Goal: Contribute content: Contribute content

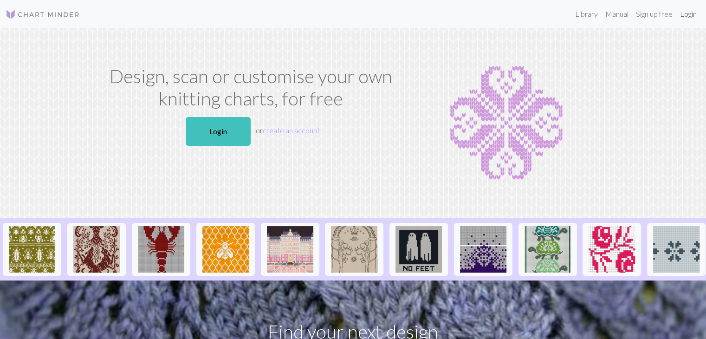
click at [690, 13] on link "Login" at bounding box center [688, 14] width 24 height 19
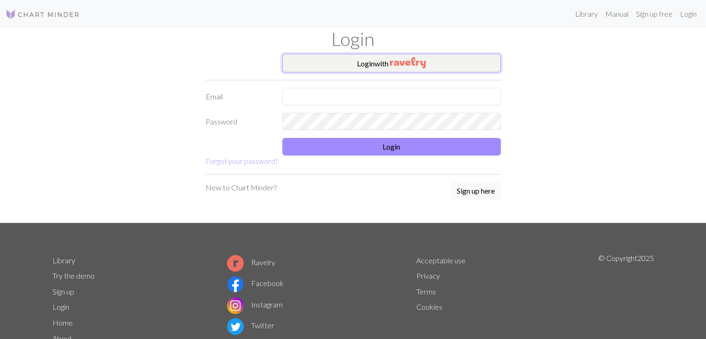
click at [363, 64] on button "Login with" at bounding box center [391, 63] width 219 height 19
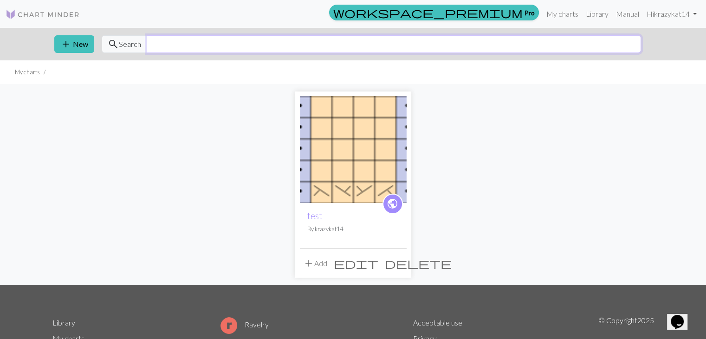
click at [173, 44] on input "text" at bounding box center [394, 44] width 494 height 18
type input "flames"
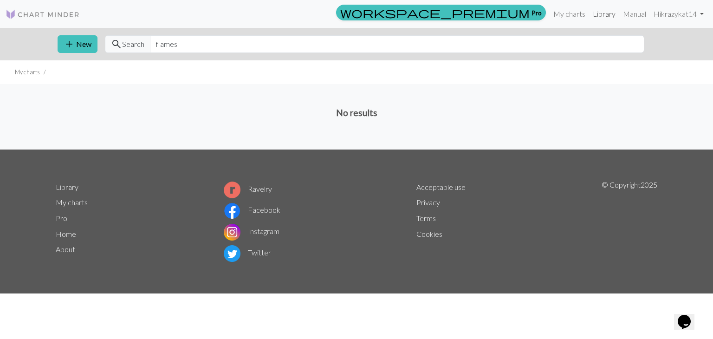
click at [604, 15] on link "Library" at bounding box center [604, 14] width 30 height 19
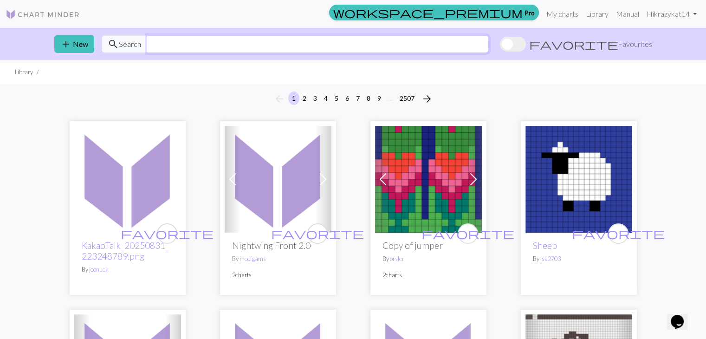
click at [167, 45] on input "text" at bounding box center [318, 44] width 342 height 18
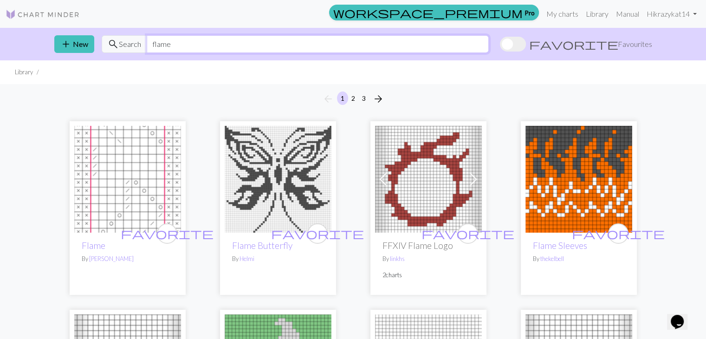
click at [154, 41] on input "flame" at bounding box center [318, 44] width 342 height 18
type input "celtic"
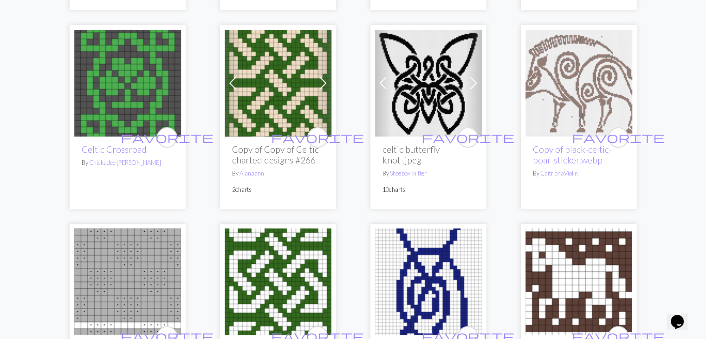
scroll to position [325, 0]
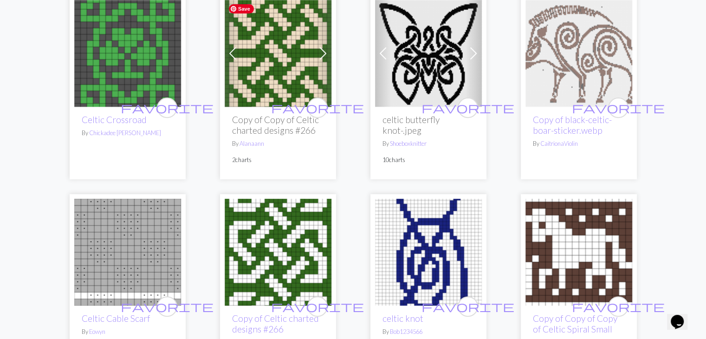
click at [260, 71] on img at bounding box center [278, 53] width 107 height 107
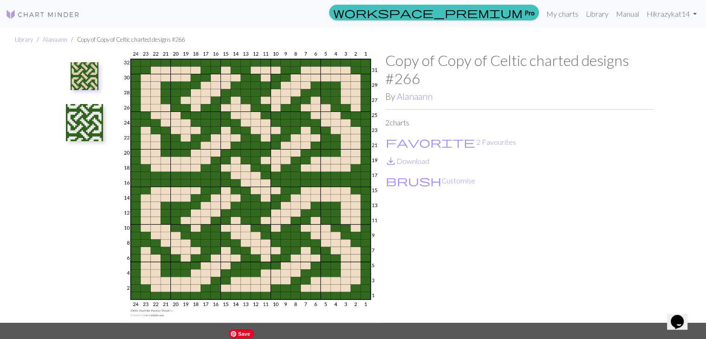
click at [255, 176] on img at bounding box center [251, 187] width 269 height 271
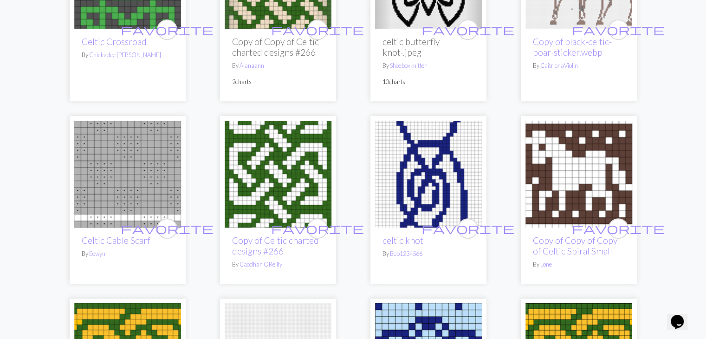
scroll to position [418, 0]
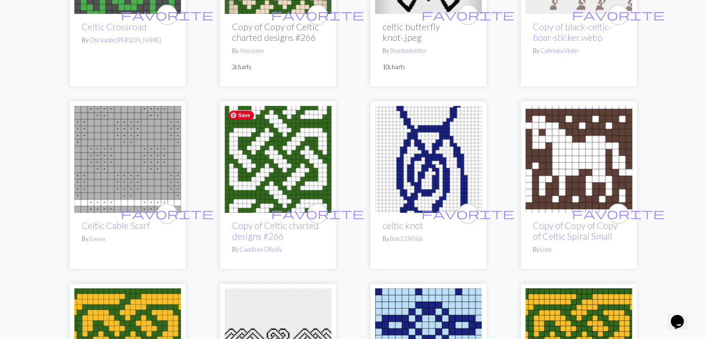
click at [262, 185] on img at bounding box center [278, 159] width 107 height 107
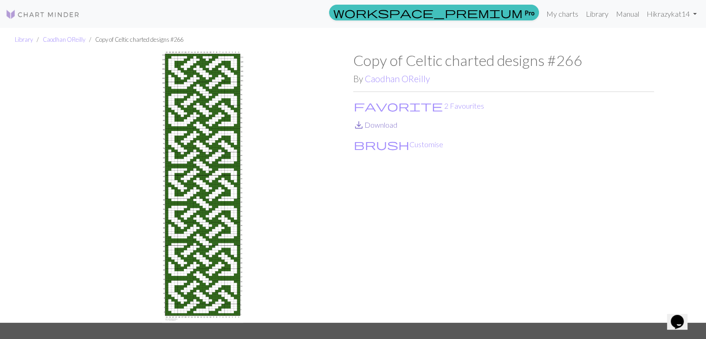
click at [373, 125] on link "save_alt Download" at bounding box center [375, 124] width 44 height 9
click at [383, 106] on button "favorite 2 Favourites" at bounding box center [418, 106] width 131 height 12
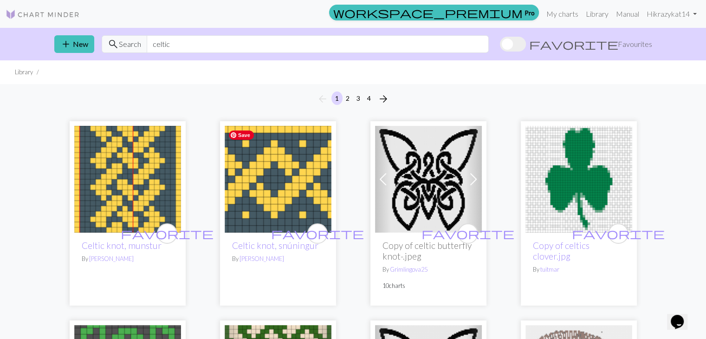
click at [279, 184] on img at bounding box center [278, 179] width 107 height 107
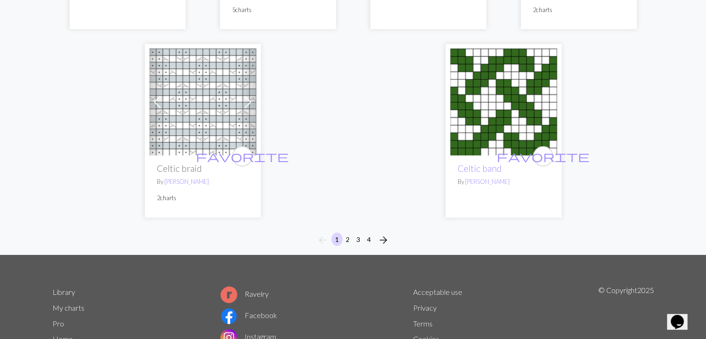
scroll to position [2410, 0]
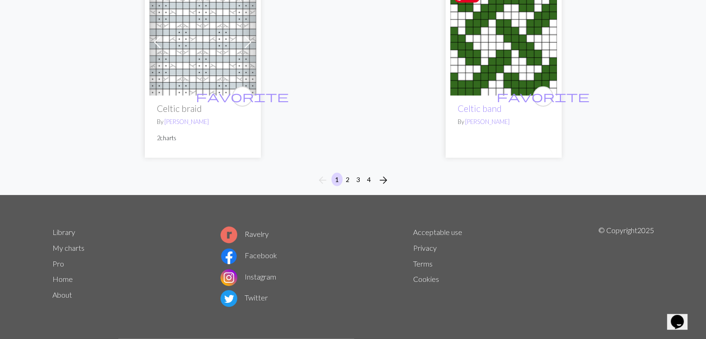
click at [505, 62] on img at bounding box center [503, 42] width 107 height 107
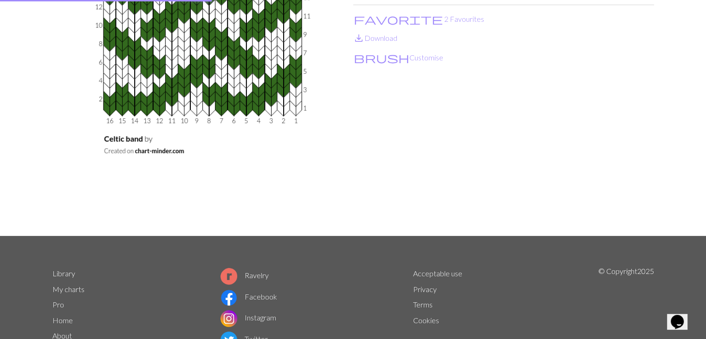
scroll to position [1, 0]
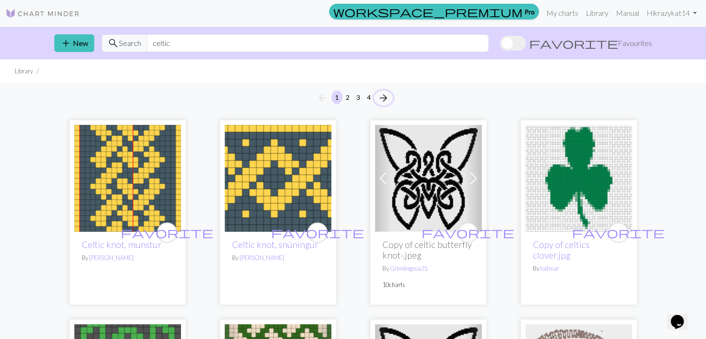
click at [388, 101] on span "arrow_forward" at bounding box center [383, 97] width 11 height 13
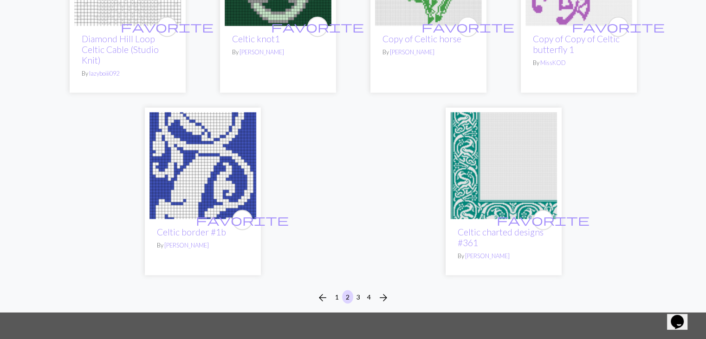
scroll to position [2275, 0]
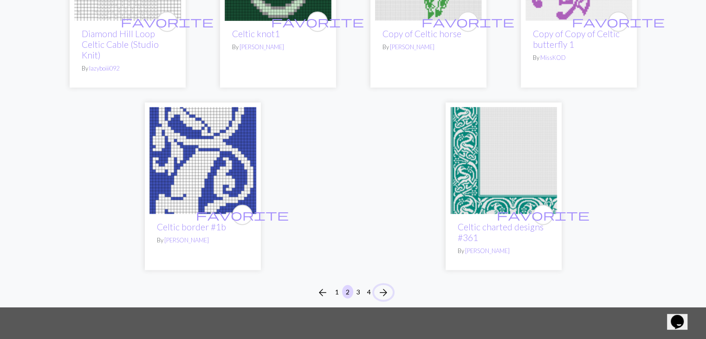
click at [388, 286] on span "arrow_forward" at bounding box center [383, 292] width 11 height 13
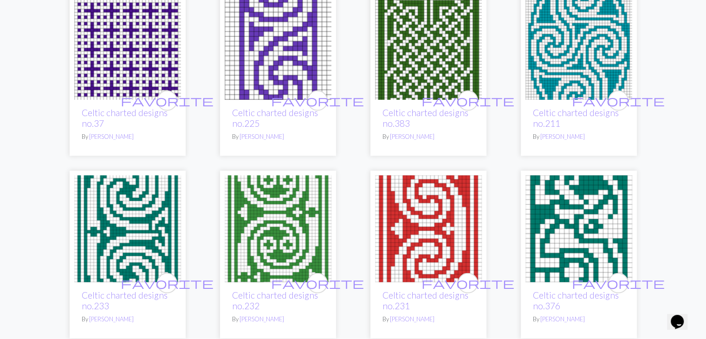
scroll to position [1811, 0]
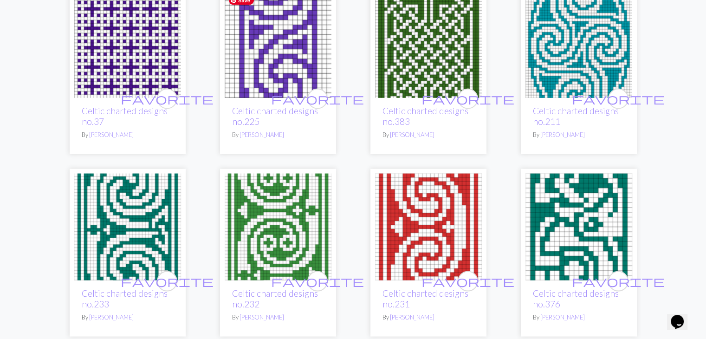
click at [303, 74] on img at bounding box center [278, 44] width 107 height 107
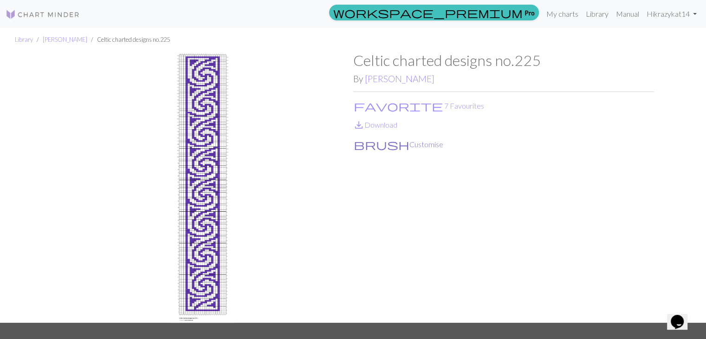
click at [379, 145] on button "brush Customise" at bounding box center [398, 144] width 91 height 12
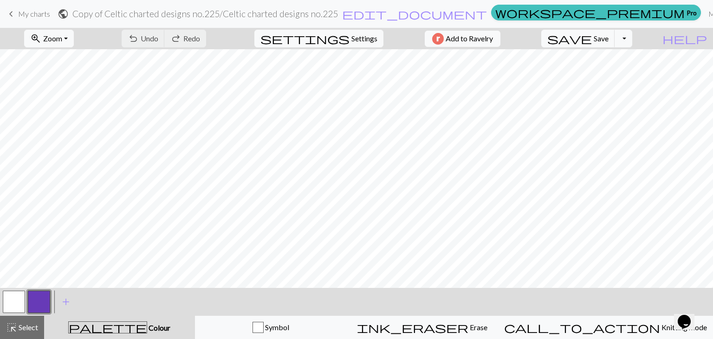
click at [41, 305] on button "button" at bounding box center [39, 302] width 22 height 22
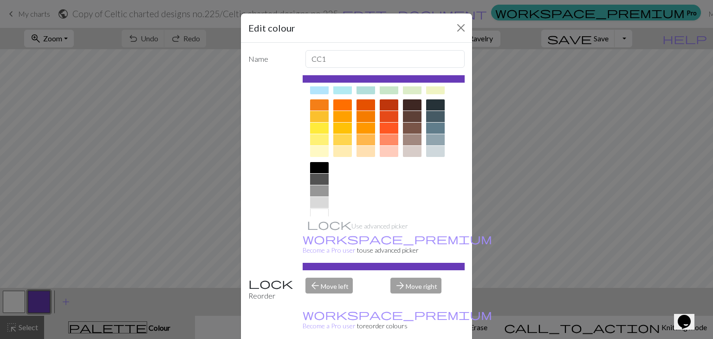
scroll to position [134, 0]
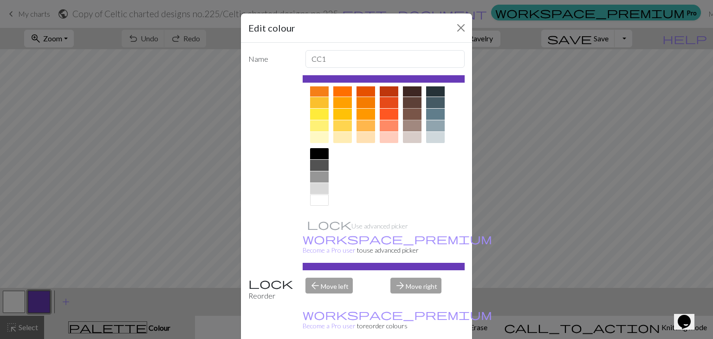
click at [408, 113] on div at bounding box center [412, 114] width 19 height 11
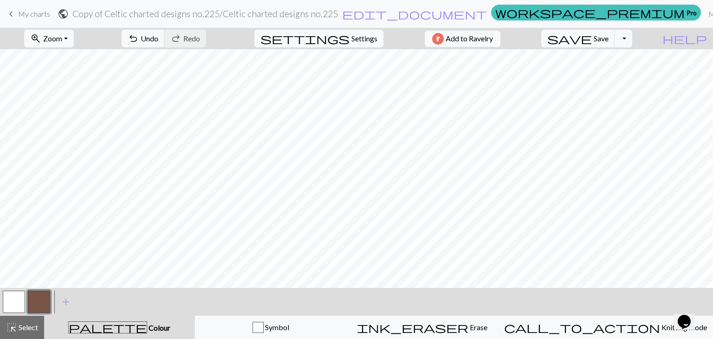
click at [357, 40] on span "Settings" at bounding box center [364, 38] width 26 height 11
select select "aran"
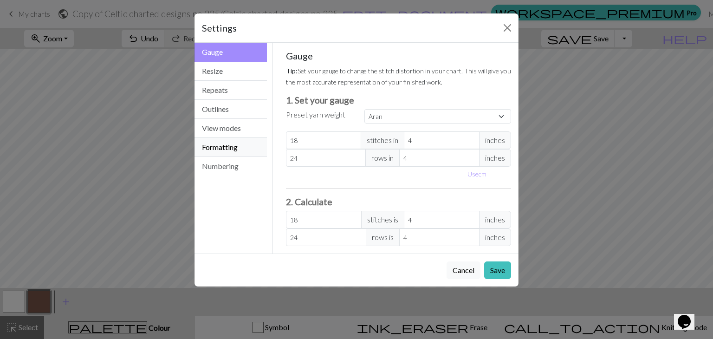
click at [220, 147] on button "Formatting" at bounding box center [231, 147] width 72 height 19
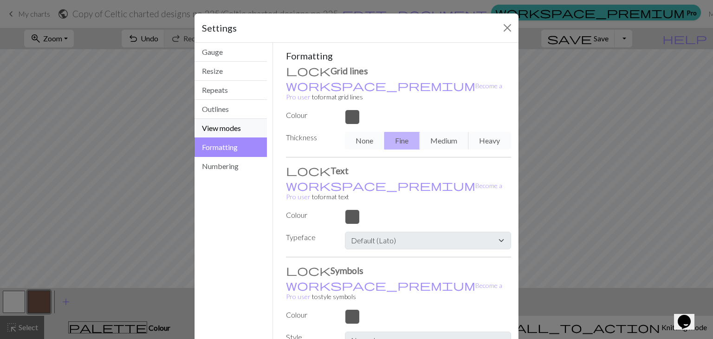
click at [215, 130] on button "View modes" at bounding box center [231, 128] width 72 height 19
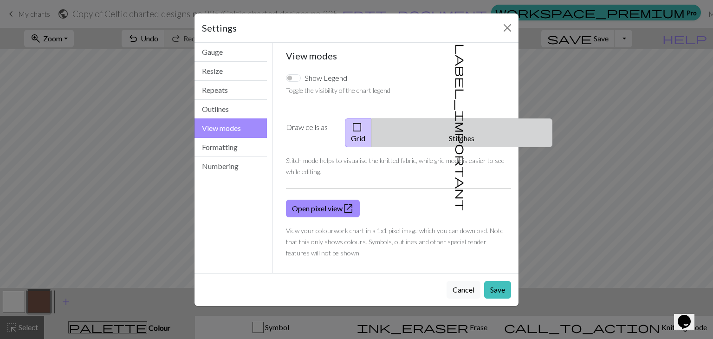
click at [470, 127] on button "label_important Stitches" at bounding box center [461, 132] width 181 height 29
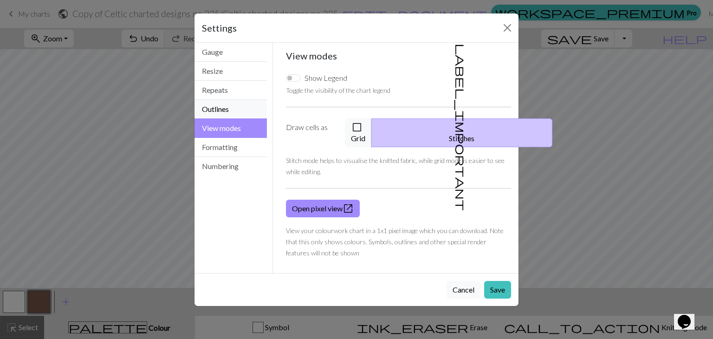
click at [221, 109] on button "Outlines" at bounding box center [231, 109] width 72 height 19
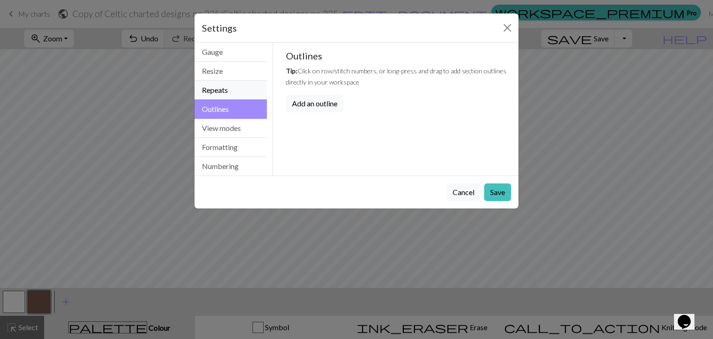
click at [220, 93] on button "Repeats" at bounding box center [231, 90] width 72 height 19
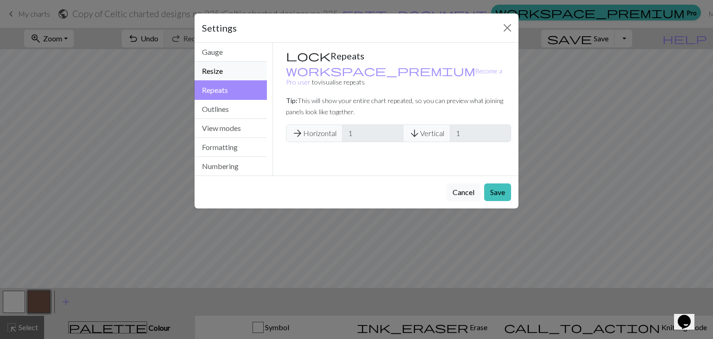
click at [217, 77] on button "Resize" at bounding box center [231, 71] width 72 height 19
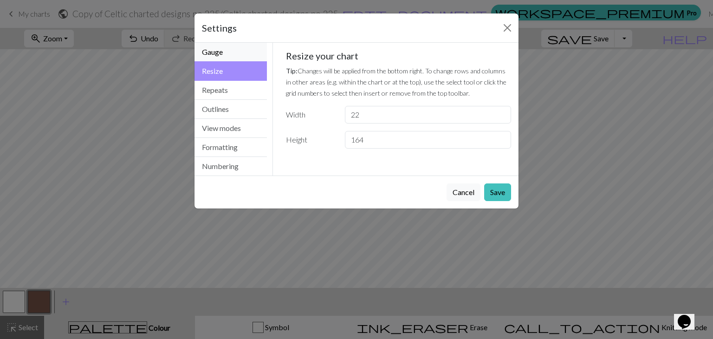
click at [217, 55] on button "Gauge" at bounding box center [231, 52] width 72 height 19
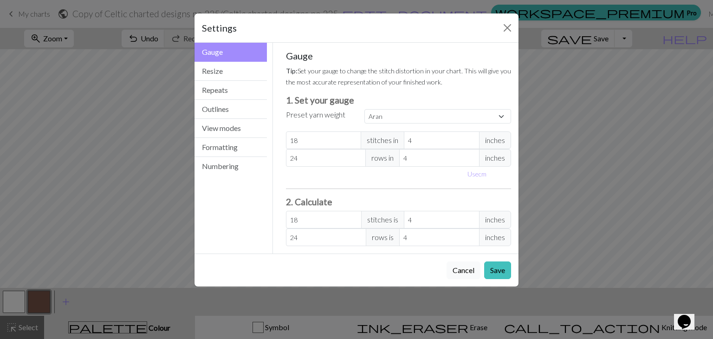
click at [467, 272] on button "Cancel" at bounding box center [464, 270] width 34 height 18
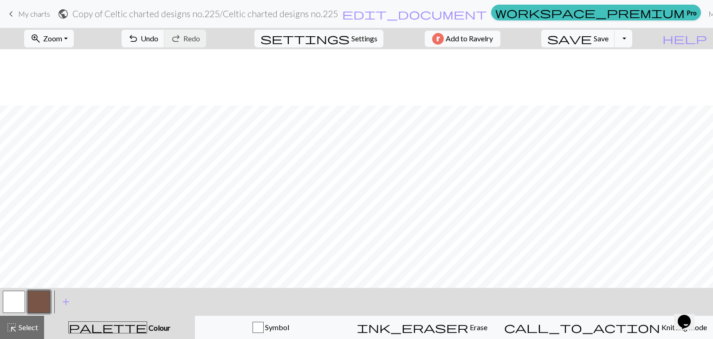
scroll to position [1333, 0]
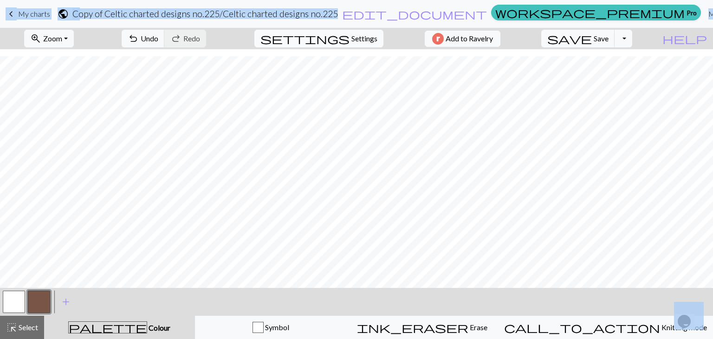
click at [351, 39] on span "Settings" at bounding box center [364, 38] width 26 height 11
select select "aran"
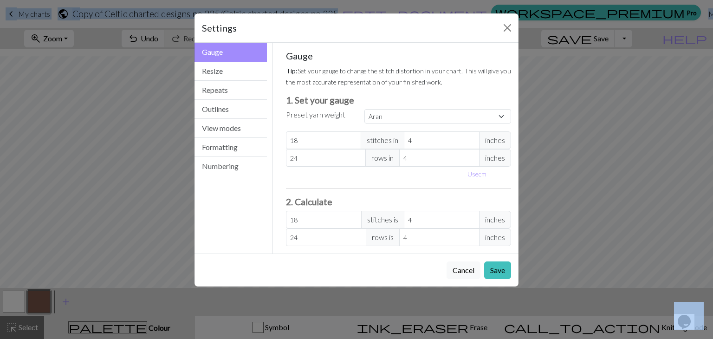
click at [347, 71] on small "Tip: Set your gauge to change the stitch distortion in your chart. This will gi…" at bounding box center [398, 76] width 225 height 19
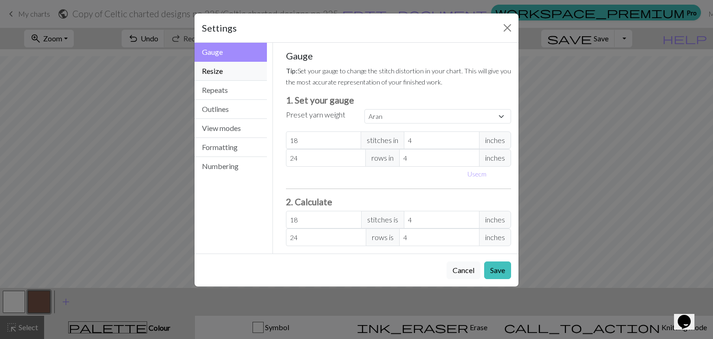
click at [216, 74] on button "Resize" at bounding box center [231, 71] width 72 height 19
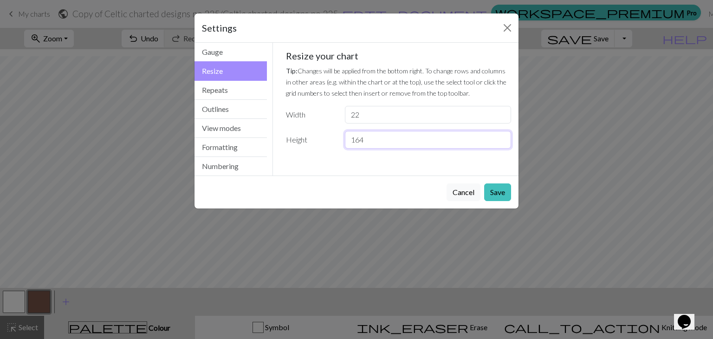
drag, startPoint x: 388, startPoint y: 142, endPoint x: 327, endPoint y: 141, distance: 61.3
click at [327, 141] on div "Height 164" at bounding box center [398, 140] width 237 height 18
type input "22"
drag, startPoint x: 375, startPoint y: 116, endPoint x: 331, endPoint y: 114, distance: 43.7
click at [331, 114] on div "Width 22" at bounding box center [398, 115] width 237 height 18
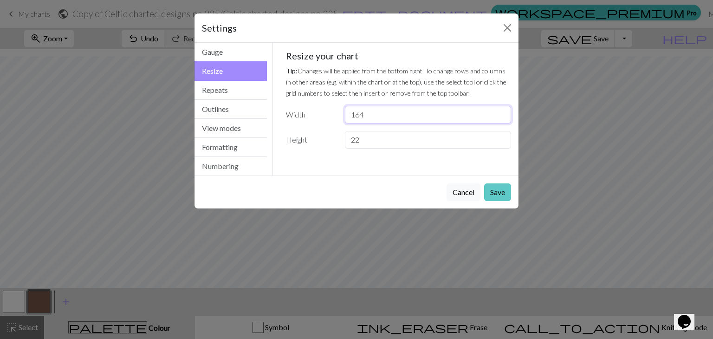
type input "164"
click at [500, 194] on button "Save" at bounding box center [497, 192] width 27 height 18
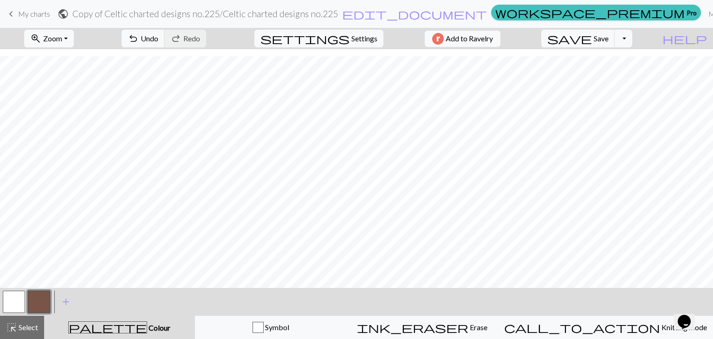
scroll to position [7, 0]
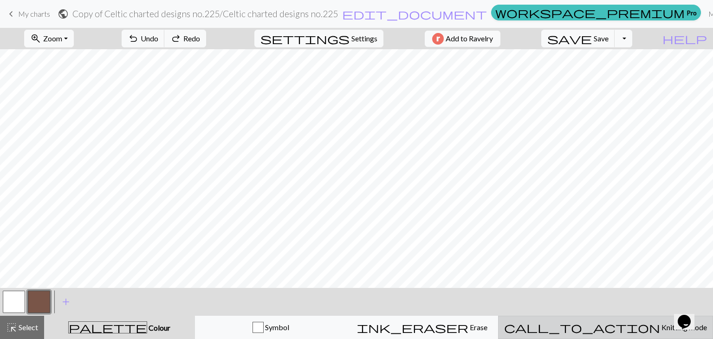
click at [660, 331] on span "Knitting mode" at bounding box center [683, 327] width 47 height 9
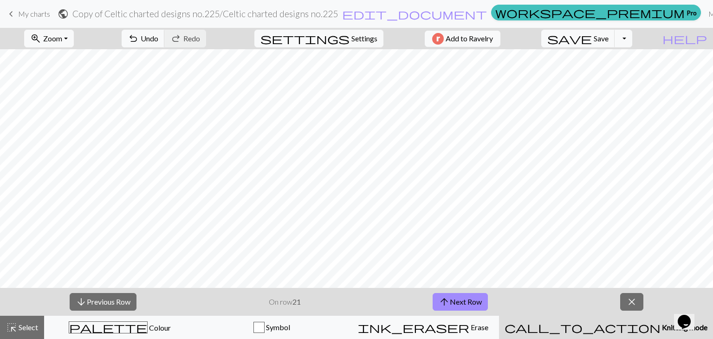
scroll to position [562, 0]
click at [661, 326] on span "Knitting mode" at bounding box center [684, 327] width 47 height 9
click at [633, 298] on span "close" at bounding box center [631, 301] width 11 height 13
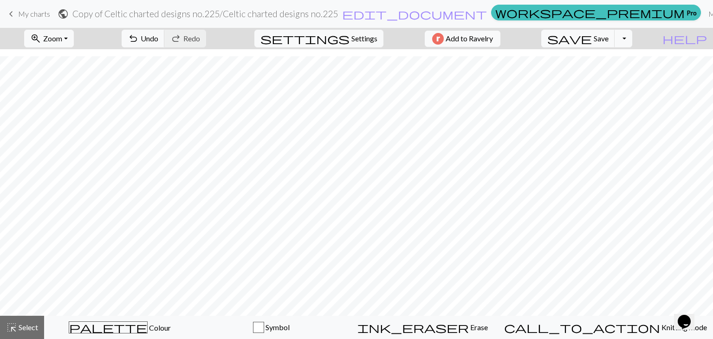
scroll to position [534, 0]
click at [74, 38] on button "zoom_in Zoom Zoom" at bounding box center [49, 39] width 50 height 18
click at [69, 71] on button "Fit width" at bounding box center [61, 73] width 73 height 15
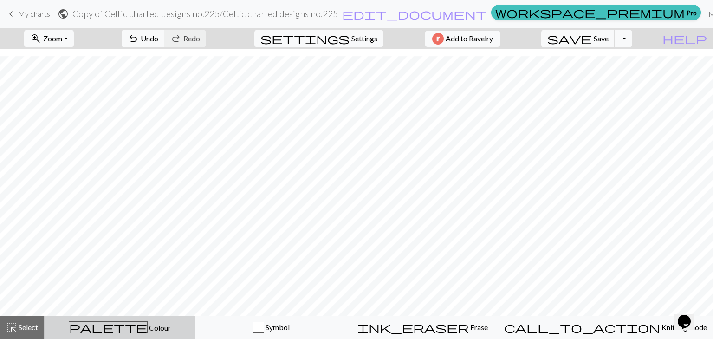
click at [148, 324] on span "Colour" at bounding box center [159, 327] width 23 height 9
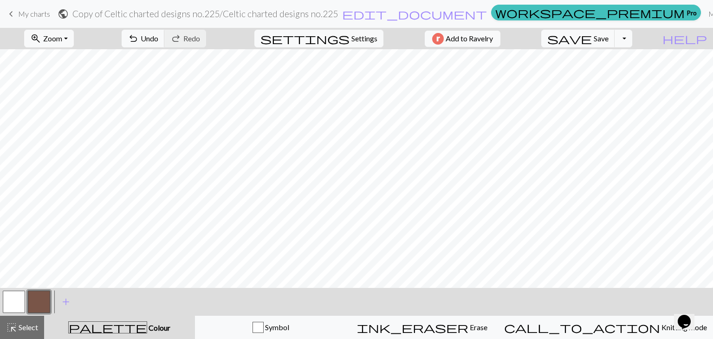
click at [14, 307] on button "button" at bounding box center [14, 302] width 22 height 22
click at [37, 305] on button "button" at bounding box center [39, 302] width 22 height 22
click at [15, 305] on button "button" at bounding box center [14, 302] width 22 height 22
click at [13, 304] on button "button" at bounding box center [14, 302] width 22 height 22
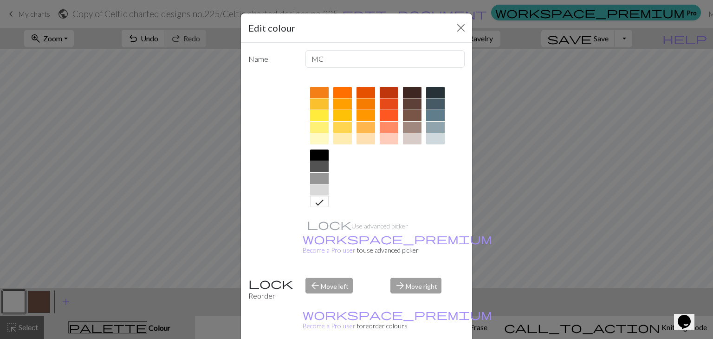
scroll to position [134, 0]
click at [409, 115] on div at bounding box center [412, 114] width 19 height 11
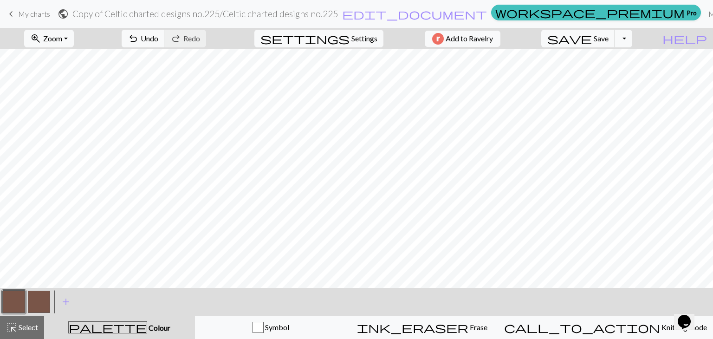
click at [35, 298] on button "button" at bounding box center [39, 302] width 22 height 22
click at [41, 298] on button "button" at bounding box center [39, 302] width 22 height 22
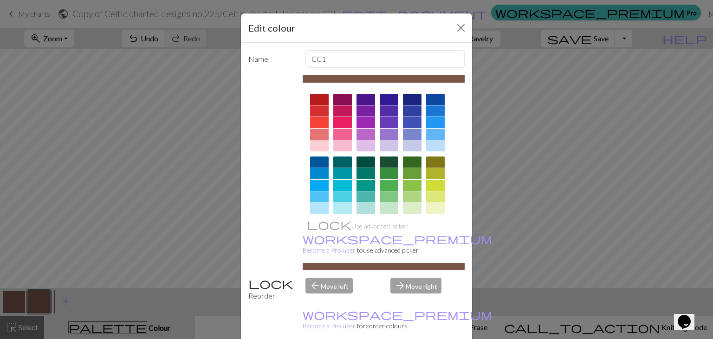
click at [335, 195] on div at bounding box center [342, 196] width 19 height 11
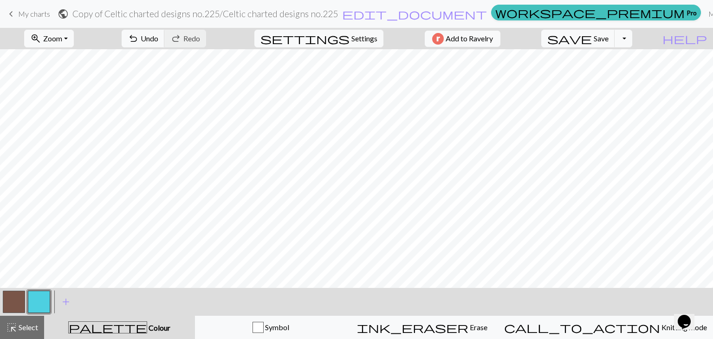
click at [38, 301] on button "button" at bounding box center [39, 302] width 22 height 22
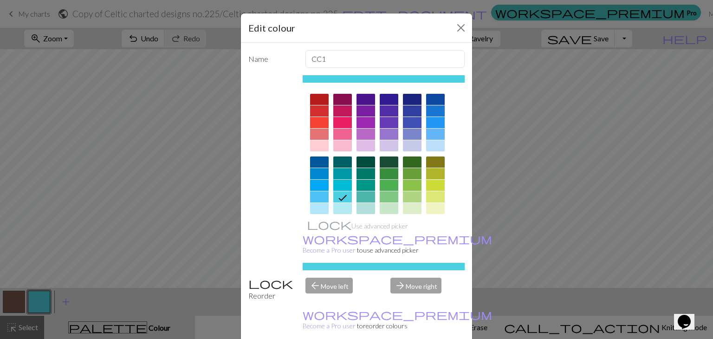
click at [338, 162] on div at bounding box center [342, 161] width 19 height 11
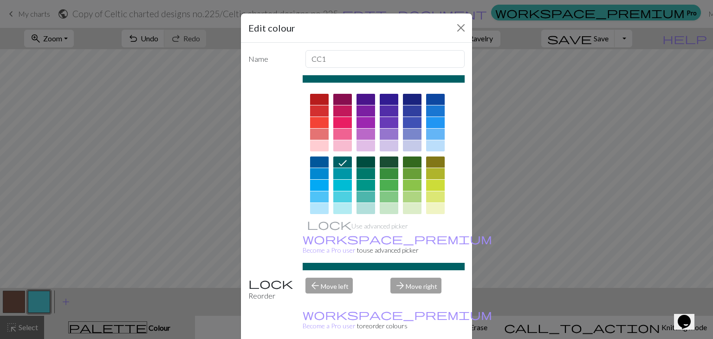
click at [359, 162] on div at bounding box center [366, 161] width 19 height 11
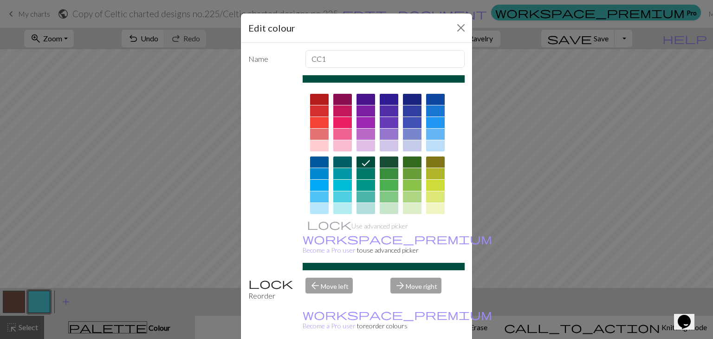
click at [385, 161] on div at bounding box center [389, 161] width 19 height 11
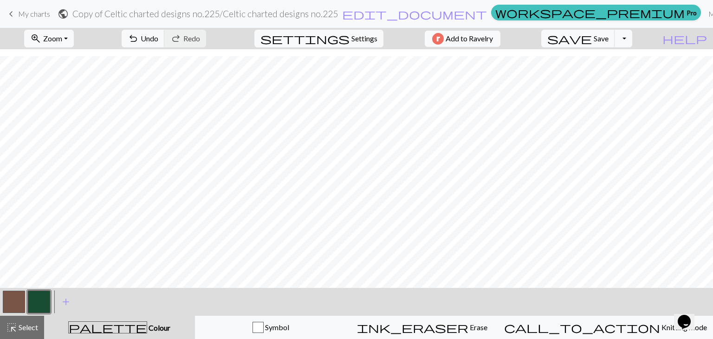
scroll to position [2874, 0]
click at [41, 44] on span "zoom_in" at bounding box center [35, 38] width 11 height 13
click at [54, 123] on button "100%" at bounding box center [61, 126] width 73 height 15
click at [20, 329] on span "Select" at bounding box center [27, 327] width 21 height 9
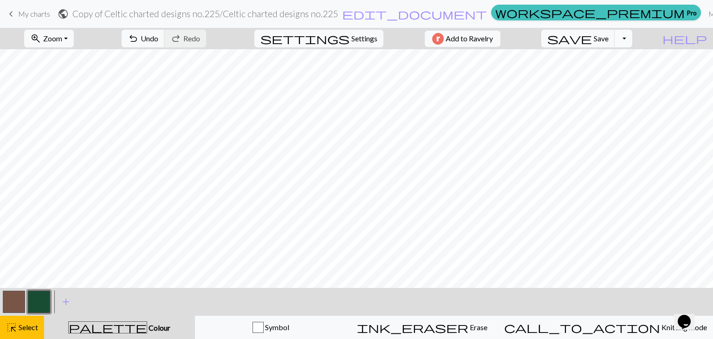
click at [632, 38] on button "Toggle Dropdown" at bounding box center [624, 39] width 18 height 18
click at [618, 58] on button "file_copy Save a copy" at bounding box center [555, 59] width 153 height 15
click at [632, 40] on button "Toggle Dropdown" at bounding box center [624, 39] width 18 height 18
click at [609, 71] on button "save_alt Download" at bounding box center [555, 73] width 153 height 15
click at [609, 35] on span "Save" at bounding box center [601, 38] width 15 height 9
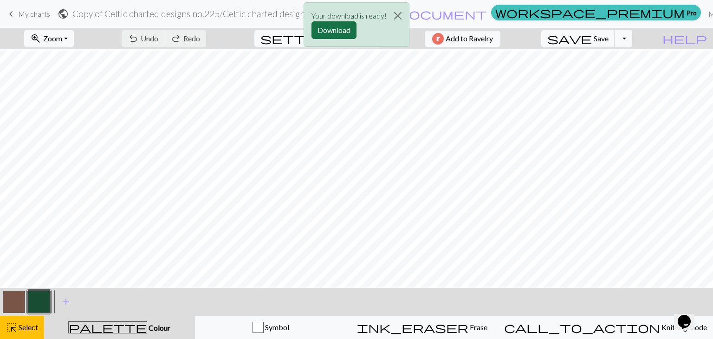
click at [349, 27] on button "Download" at bounding box center [334, 30] width 45 height 18
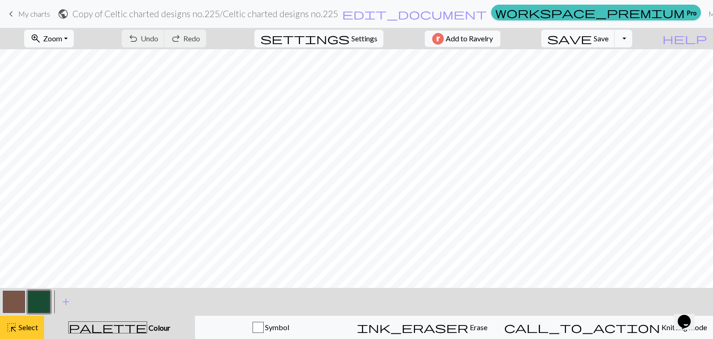
click at [9, 327] on span "highlight_alt" at bounding box center [11, 327] width 11 height 13
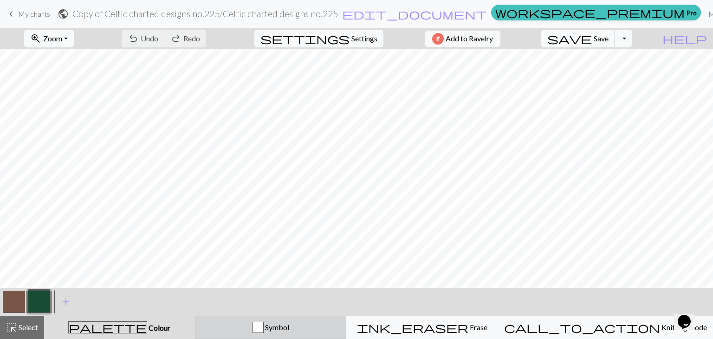
click at [289, 323] on span "Symbol" at bounding box center [277, 327] width 26 height 9
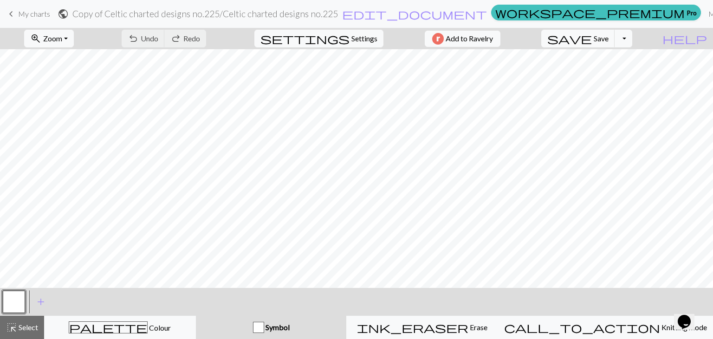
click at [26, 16] on span "My charts" at bounding box center [34, 13] width 32 height 9
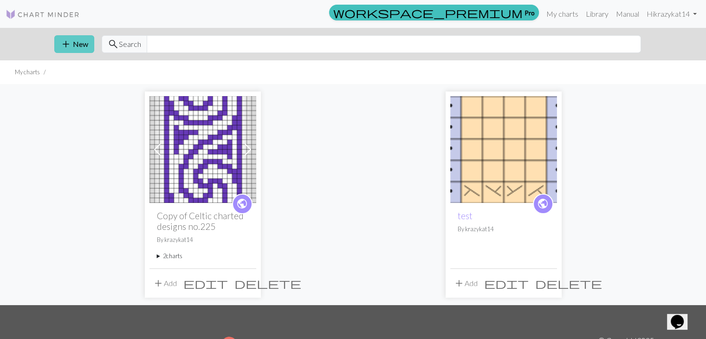
click at [78, 45] on button "add New" at bounding box center [74, 44] width 40 height 18
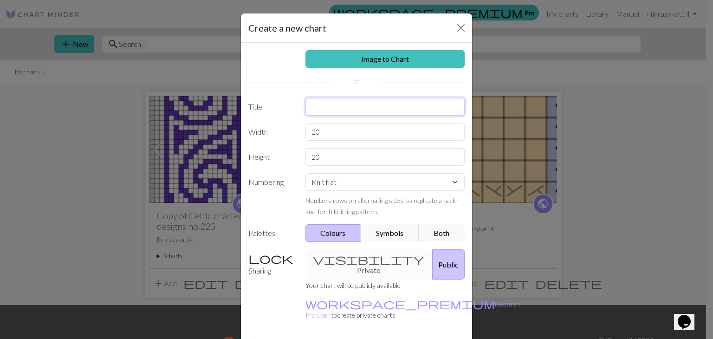
click at [327, 112] on input "text" at bounding box center [385, 107] width 160 height 18
type input "t"
type input "bottom border"
drag, startPoint x: 331, startPoint y: 156, endPoint x: 288, endPoint y: 156, distance: 43.6
click at [288, 156] on div "Height 20" at bounding box center [356, 157] width 227 height 18
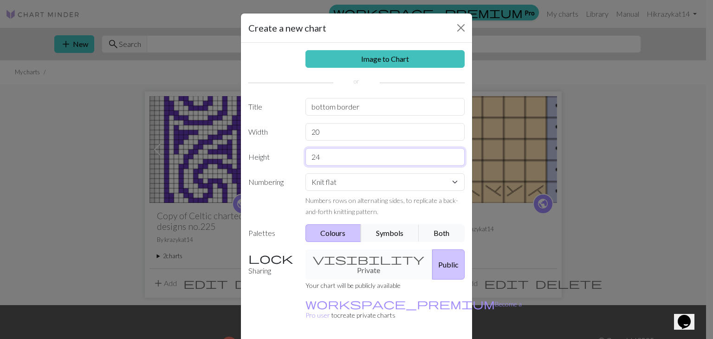
type input "24"
click at [371, 125] on input "20" at bounding box center [385, 132] width 160 height 18
click at [267, 131] on div "Width 20" at bounding box center [356, 132] width 227 height 18
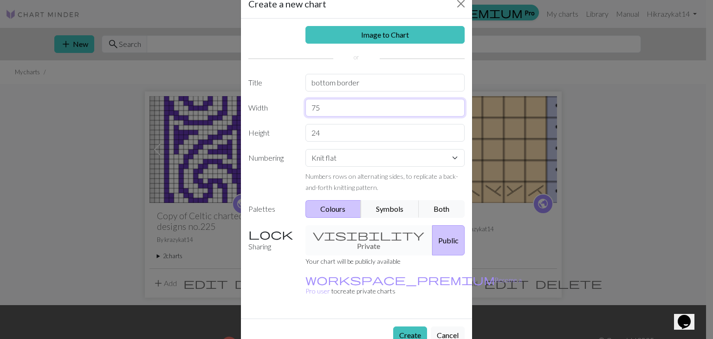
scroll to position [27, 0]
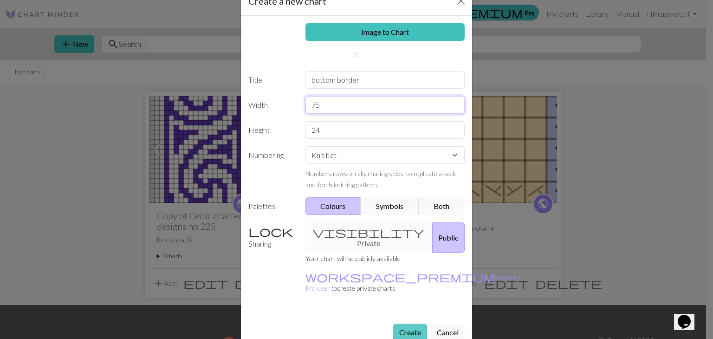
type input "75"
click at [408, 324] on button "Create" at bounding box center [410, 333] width 34 height 18
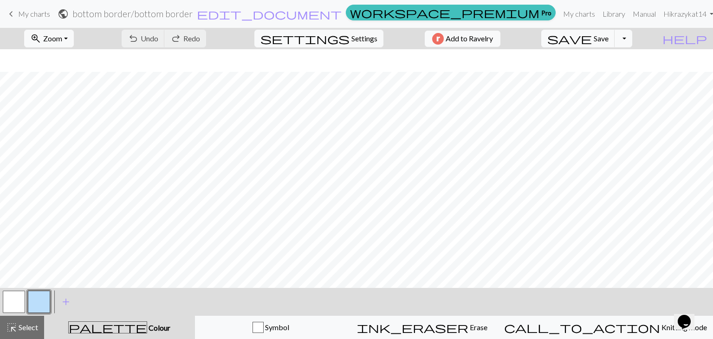
scroll to position [33, 0]
click at [15, 297] on button "button" at bounding box center [14, 302] width 22 height 22
click at [15, 298] on button "button" at bounding box center [14, 302] width 22 height 22
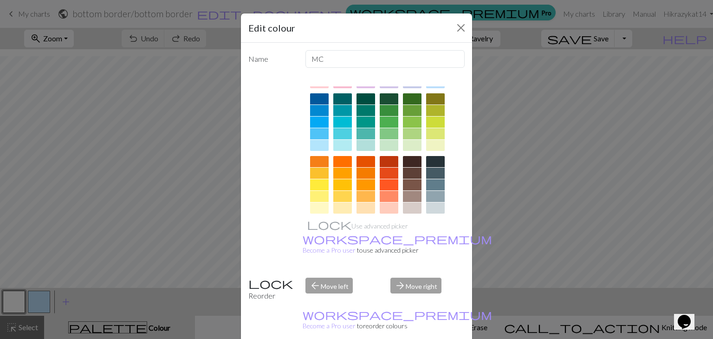
scroll to position [134, 0]
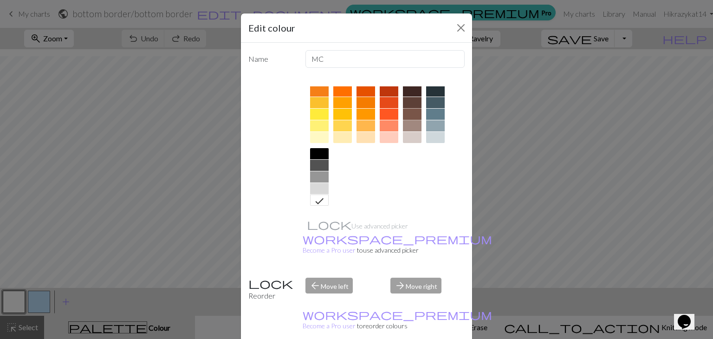
click at [406, 112] on div at bounding box center [412, 114] width 19 height 11
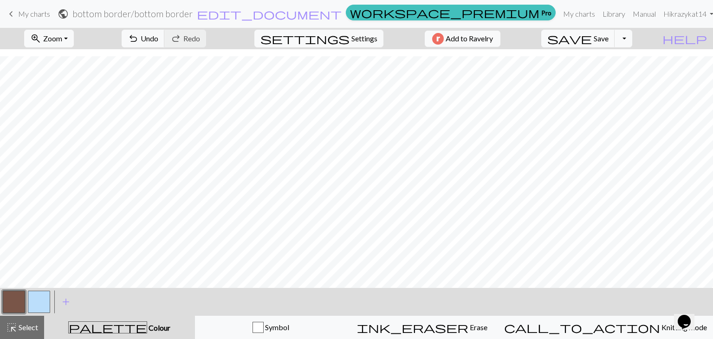
click at [37, 301] on button "button" at bounding box center [39, 302] width 22 height 22
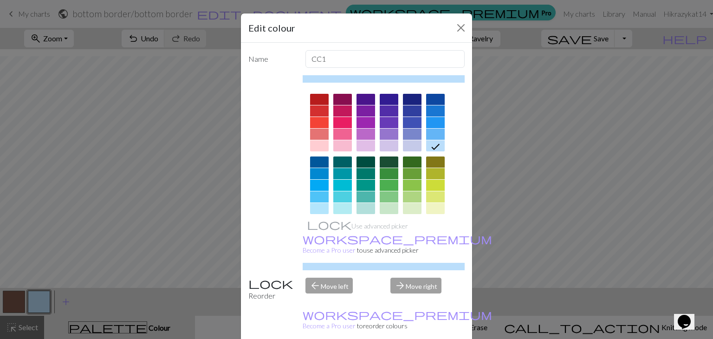
click at [387, 171] on div at bounding box center [389, 173] width 19 height 11
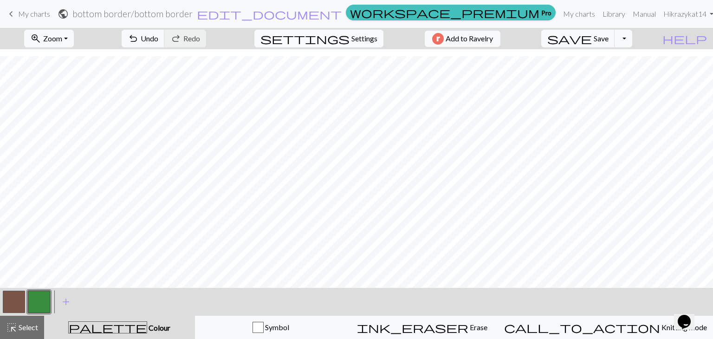
click at [351, 38] on span "Settings" at bounding box center [364, 38] width 26 height 11
select select "aran"
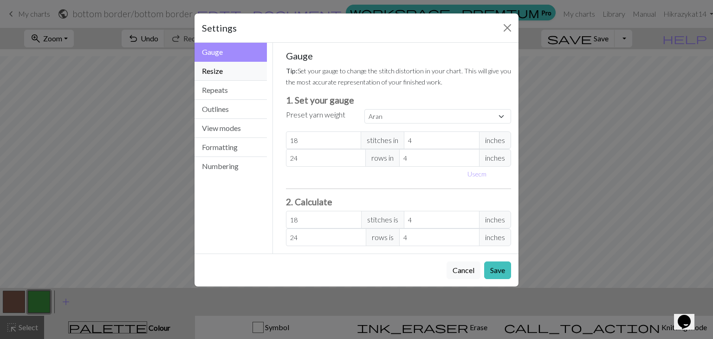
click at [217, 71] on button "Resize" at bounding box center [231, 71] width 72 height 19
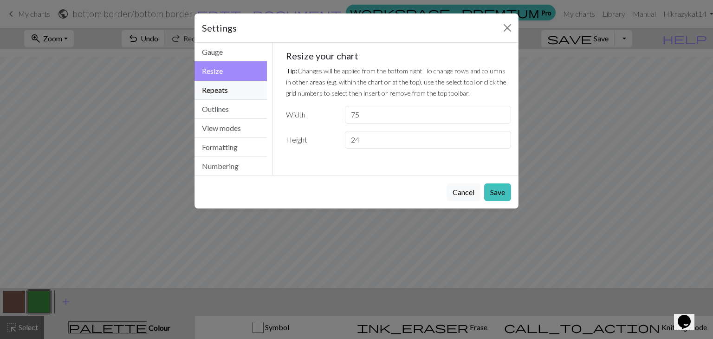
click at [217, 91] on button "Repeats" at bounding box center [231, 90] width 72 height 19
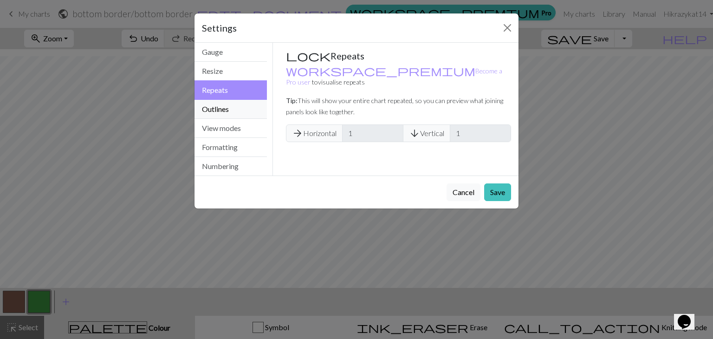
click at [218, 108] on button "Outlines" at bounding box center [231, 109] width 72 height 19
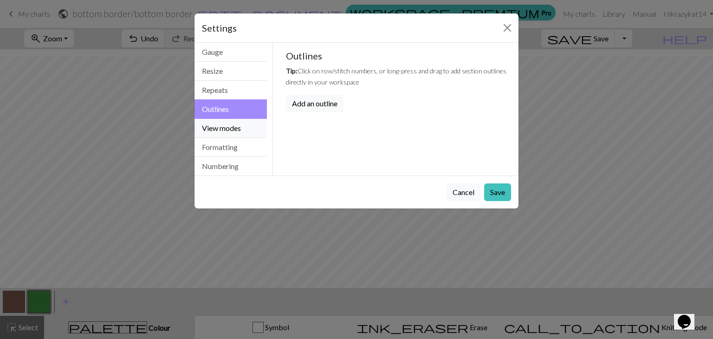
click at [221, 123] on button "View modes" at bounding box center [231, 128] width 72 height 19
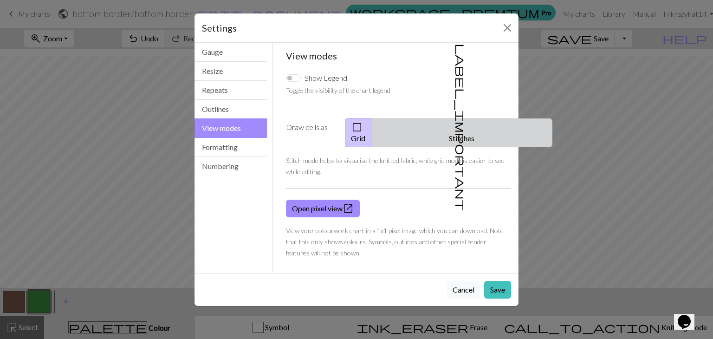
click at [460, 122] on button "label_important Stitches" at bounding box center [461, 132] width 181 height 29
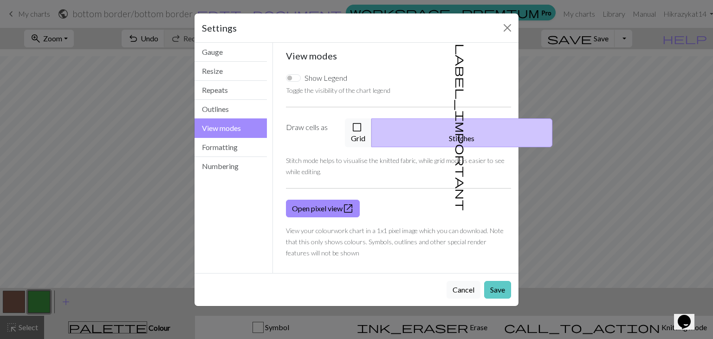
click at [503, 281] on button "Save" at bounding box center [497, 290] width 27 height 18
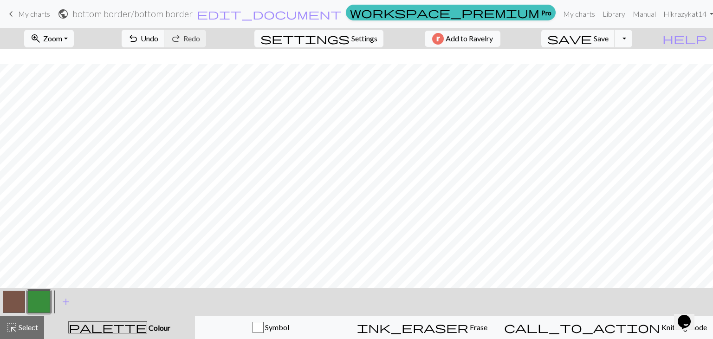
scroll to position [33, 0]
click at [353, 38] on span "Settings" at bounding box center [364, 38] width 26 height 11
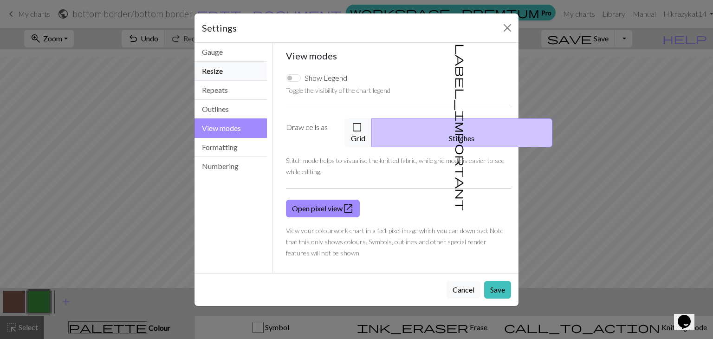
click at [212, 74] on button "Resize" at bounding box center [231, 71] width 72 height 19
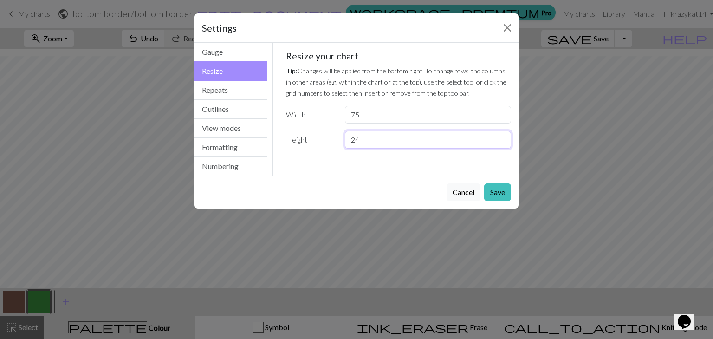
drag, startPoint x: 370, startPoint y: 143, endPoint x: 322, endPoint y: 143, distance: 48.3
click at [322, 143] on div "Height 24" at bounding box center [398, 140] width 237 height 18
type input "16"
click at [494, 193] on button "Save" at bounding box center [497, 192] width 27 height 18
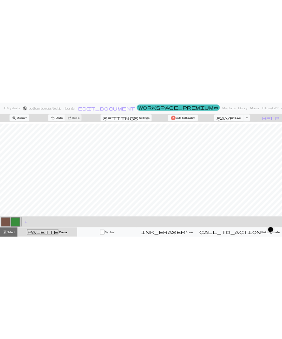
scroll to position [0, 0]
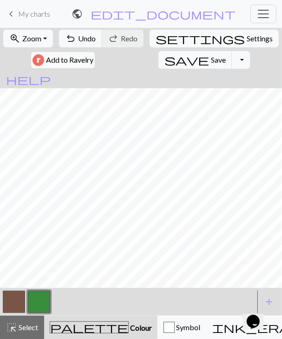
click at [13, 303] on button "button" at bounding box center [14, 302] width 22 height 22
click at [44, 300] on button "button" at bounding box center [39, 302] width 22 height 22
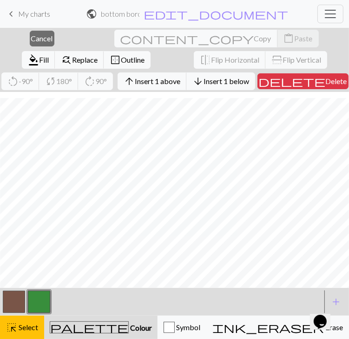
scroll to position [0, 222]
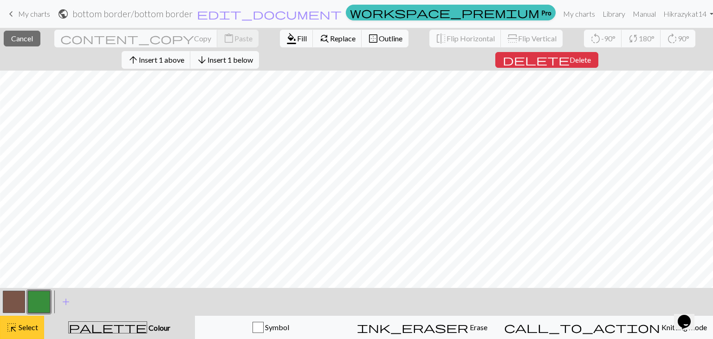
click at [21, 325] on span "Select" at bounding box center [27, 327] width 21 height 9
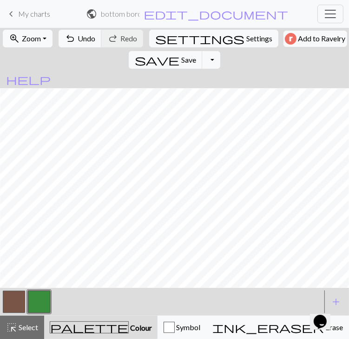
scroll to position [7, 222]
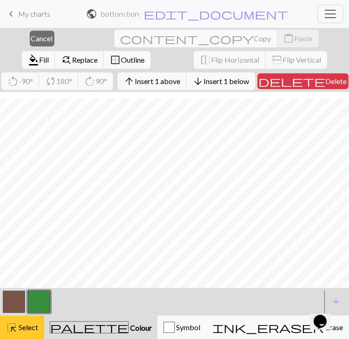
click at [7, 325] on span "highlight_alt" at bounding box center [11, 327] width 11 height 13
click at [25, 327] on span "Select" at bounding box center [27, 327] width 21 height 9
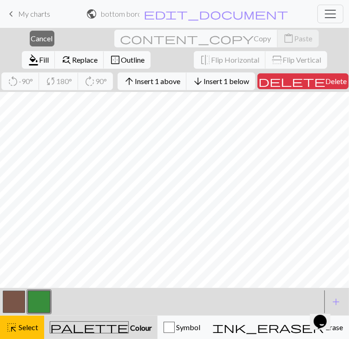
scroll to position [0, 317]
click at [34, 325] on span "Select" at bounding box center [27, 327] width 21 height 9
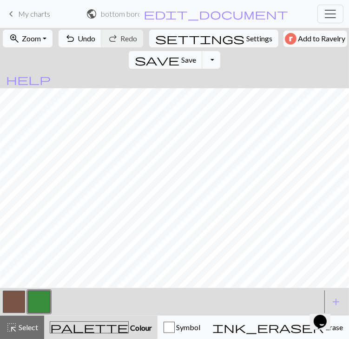
click at [16, 299] on button "button" at bounding box center [14, 302] width 22 height 22
click at [36, 301] on button "button" at bounding box center [39, 302] width 22 height 22
click at [41, 301] on button "button" at bounding box center [39, 302] width 22 height 22
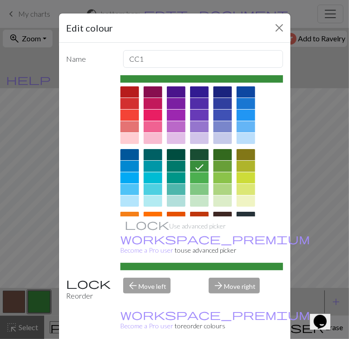
click at [37, 299] on div "Edit colour Name CC1 Use advanced picker workspace_premium Become a Pro user to…" at bounding box center [174, 169] width 349 height 339
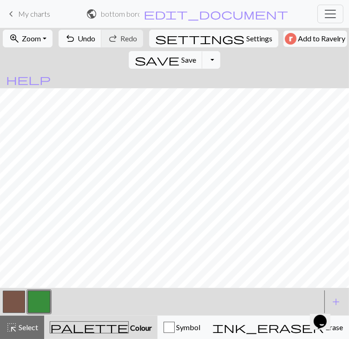
click at [16, 300] on button "button" at bounding box center [14, 302] width 22 height 22
click at [45, 297] on button "button" at bounding box center [39, 302] width 22 height 22
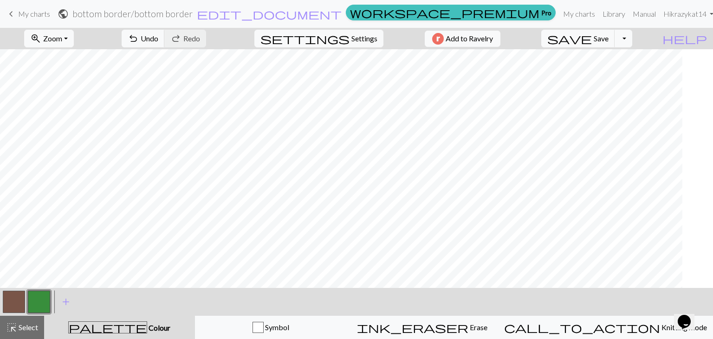
scroll to position [0, 0]
click at [609, 36] on span "Save" at bounding box center [601, 38] width 15 height 9
